Goal: Communication & Community: Ask a question

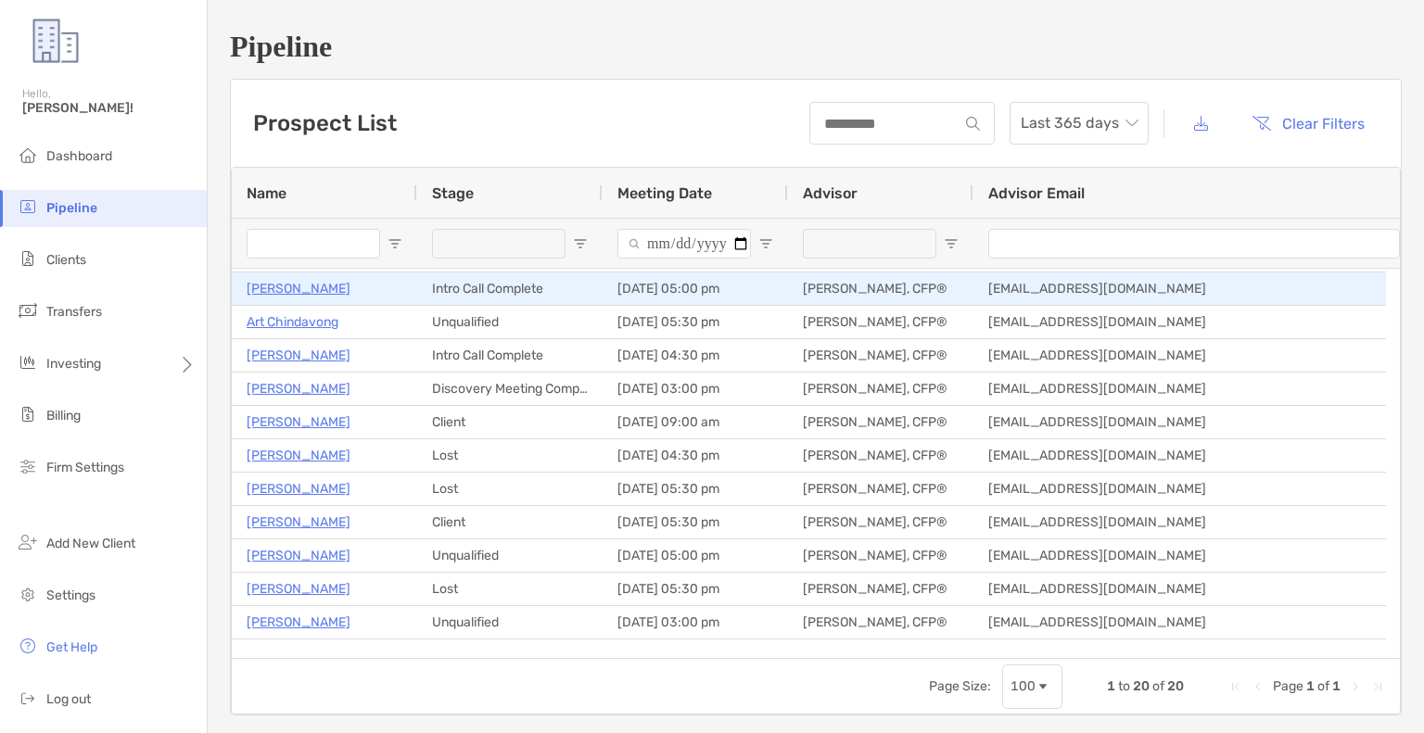
scroll to position [93, 0]
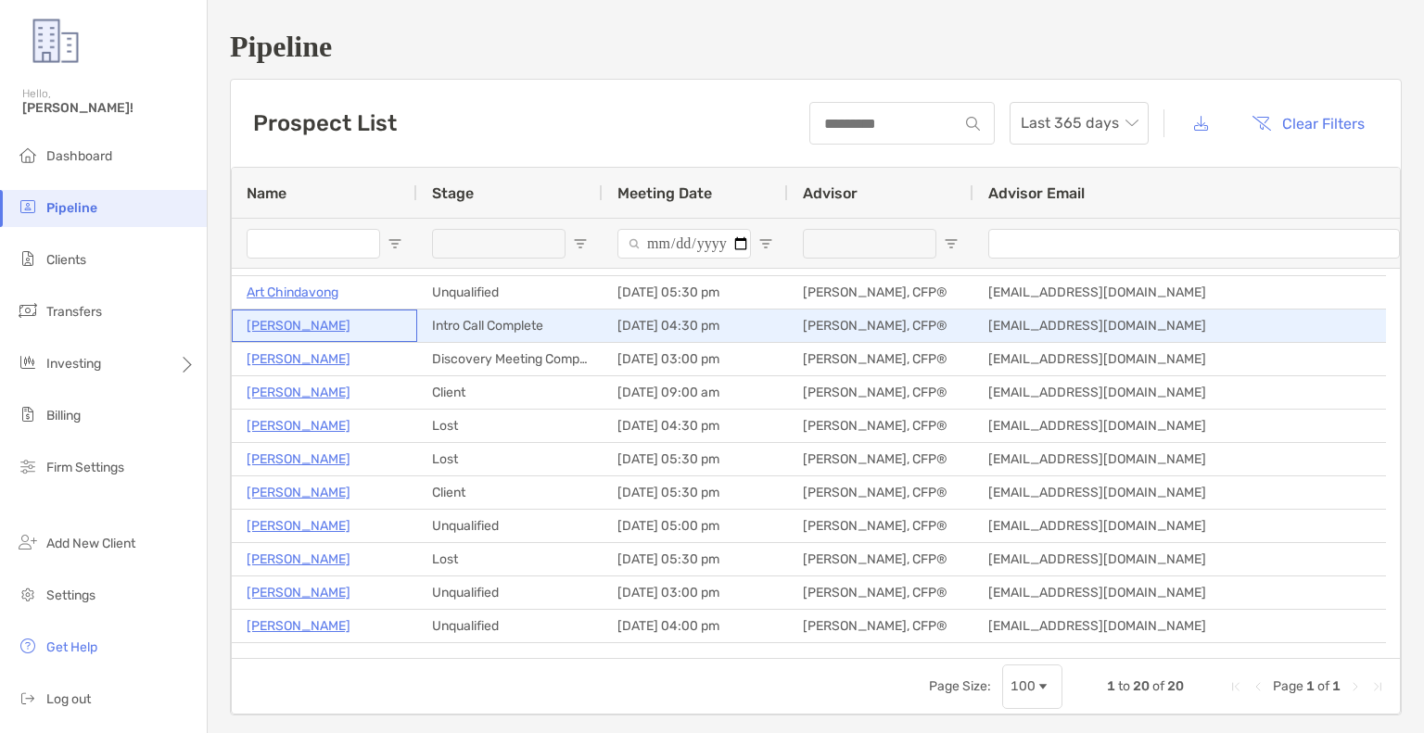
click at [315, 322] on p "[PERSON_NAME]" at bounding box center [299, 325] width 104 height 23
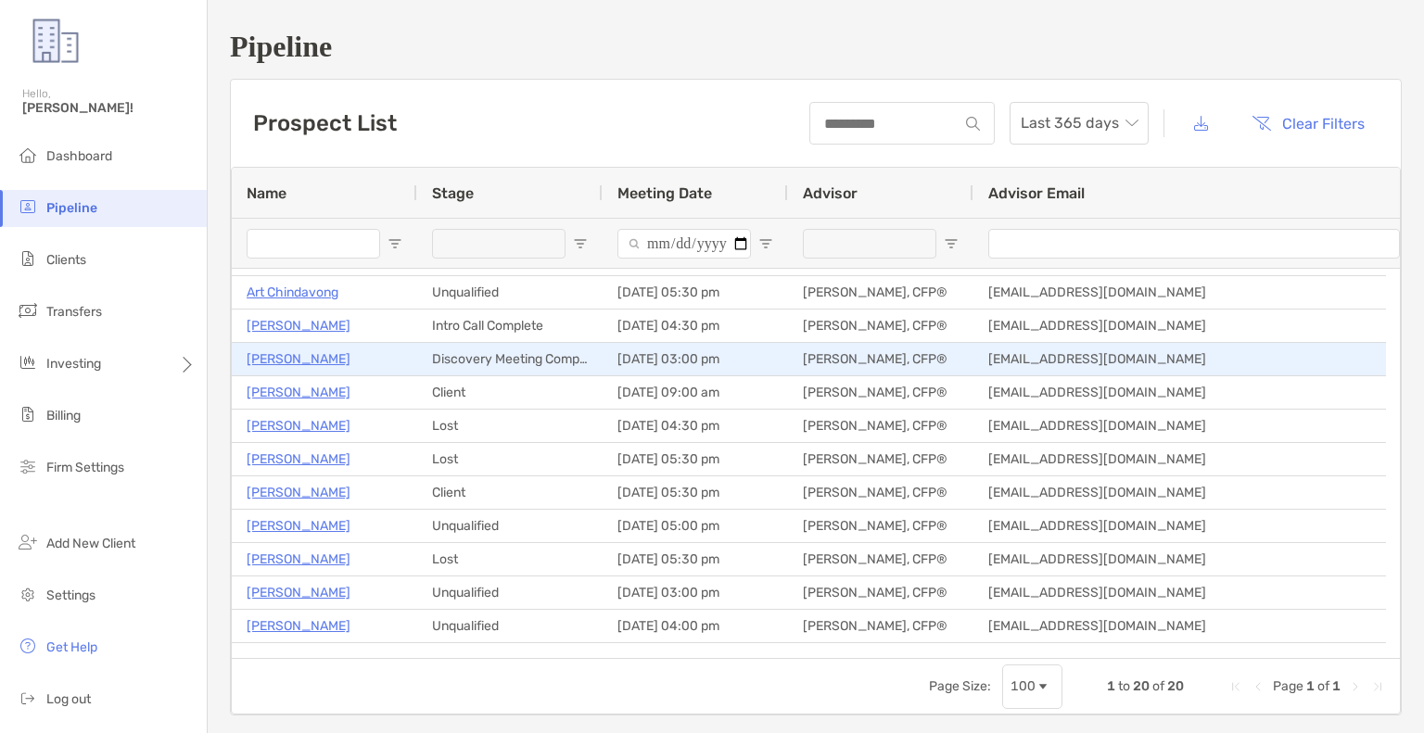
click at [292, 356] on p "[PERSON_NAME]" at bounding box center [299, 359] width 104 height 23
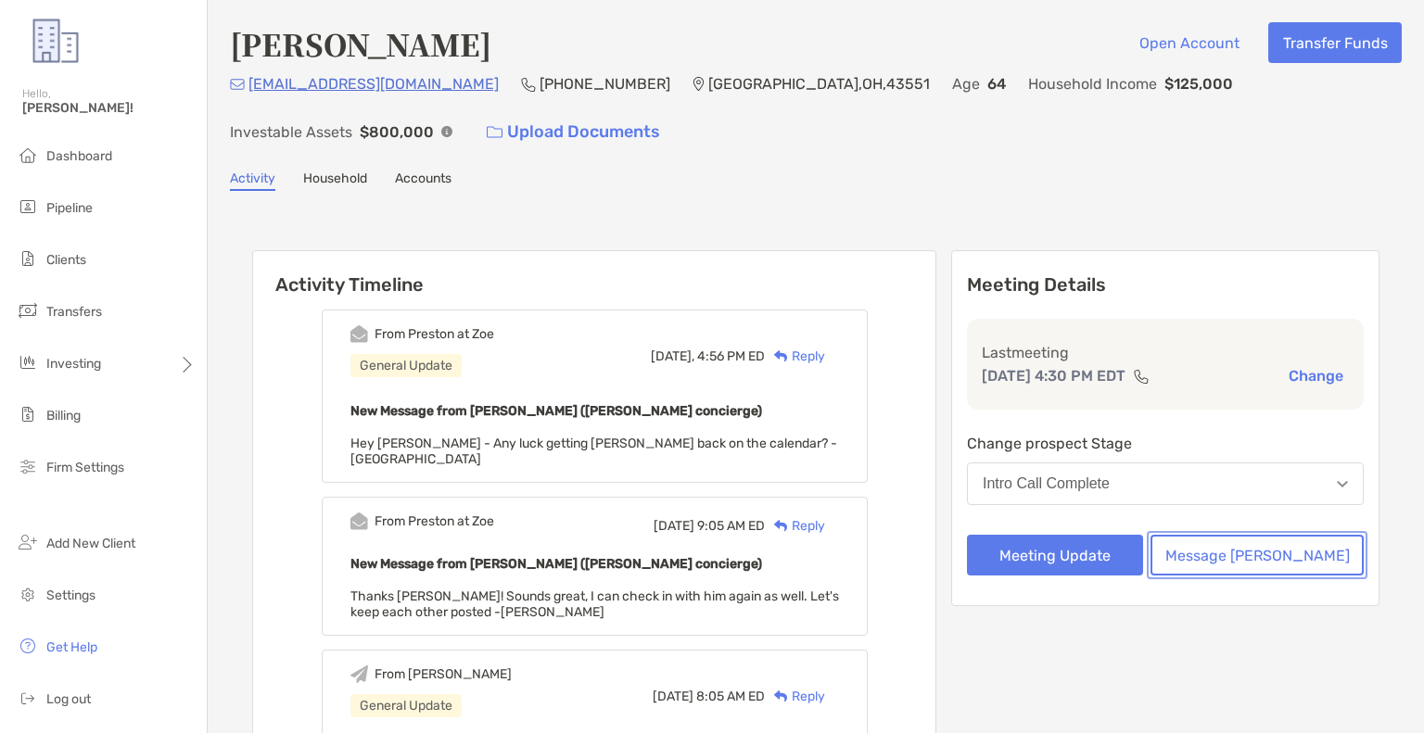
click at [1272, 564] on button "Message Zoe" at bounding box center [1257, 555] width 213 height 41
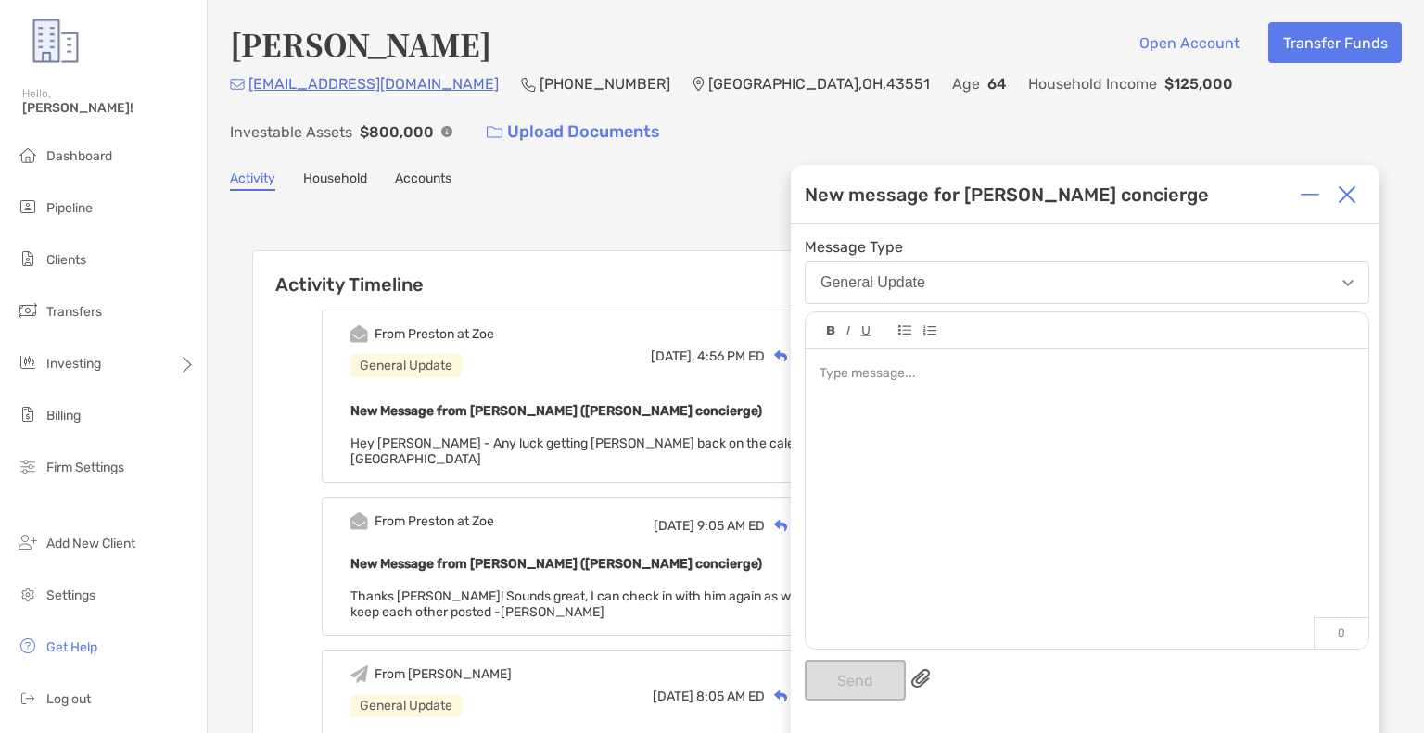
click at [920, 368] on div at bounding box center [1087, 373] width 534 height 19
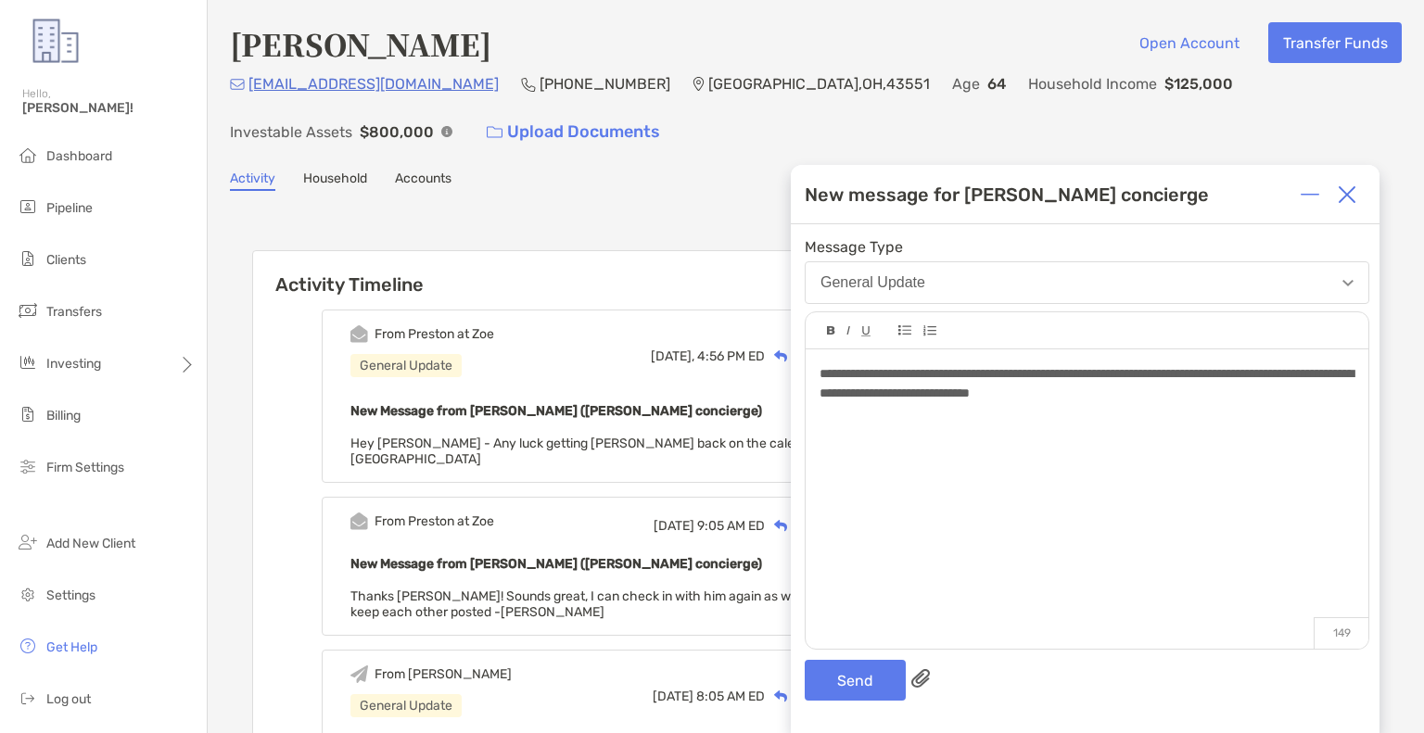
drag, startPoint x: 838, startPoint y: 440, endPoint x: 851, endPoint y: 437, distance: 13.5
click at [839, 440] on div at bounding box center [1087, 432] width 534 height 19
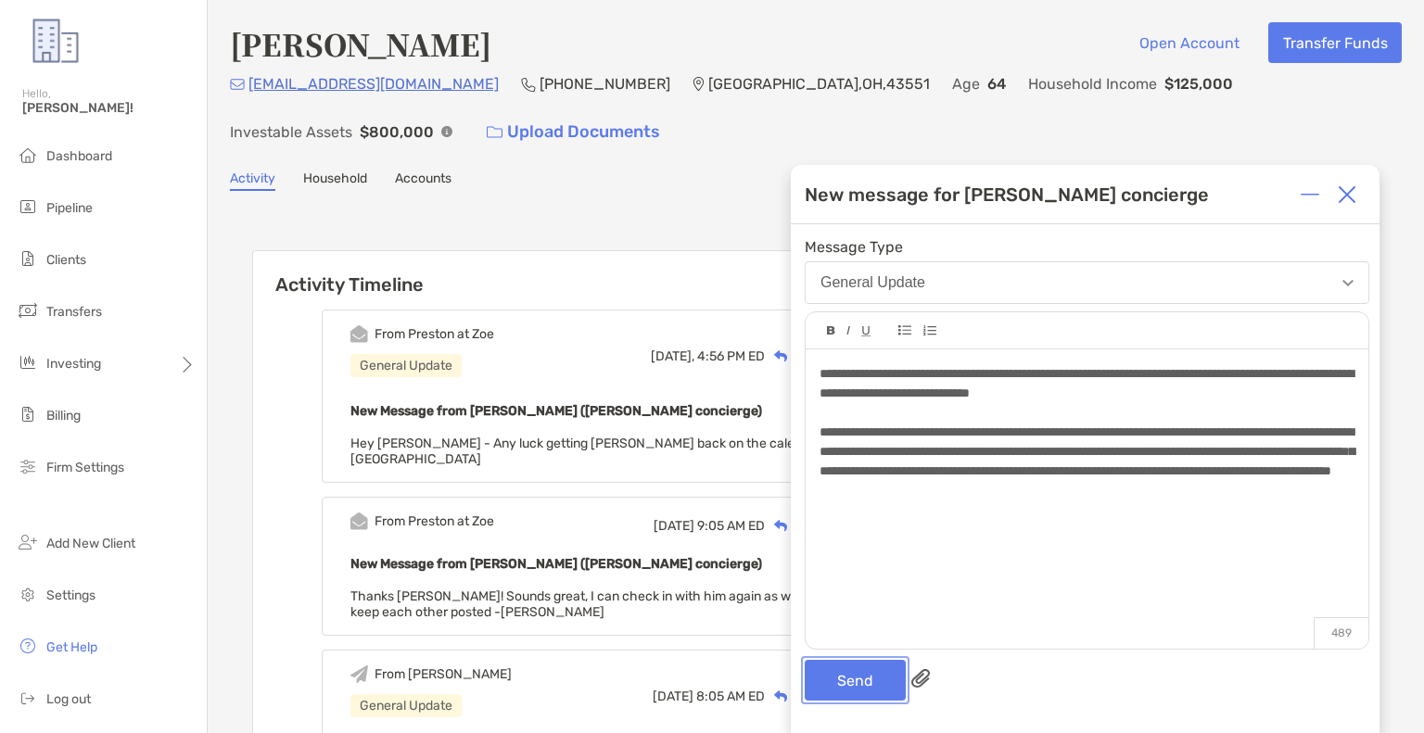
click at [859, 683] on button "Send" at bounding box center [855, 680] width 101 height 41
